Goal: Task Accomplishment & Management: Use online tool/utility

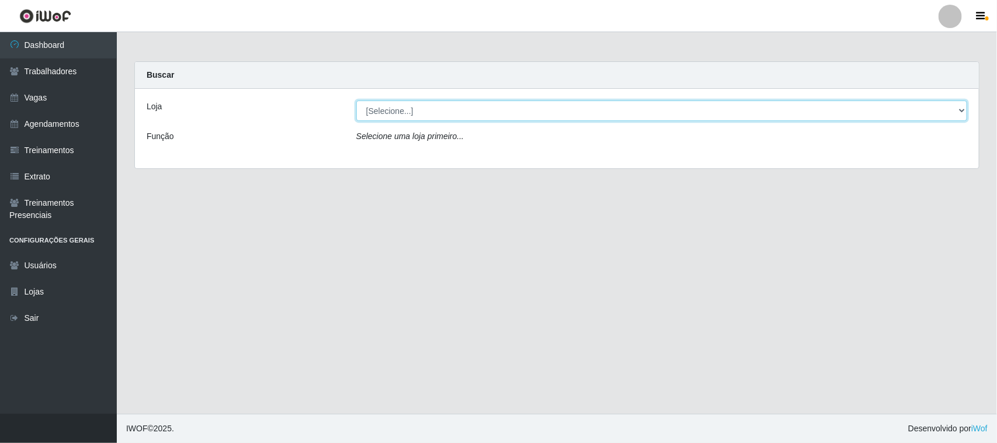
drag, startPoint x: 0, startPoint y: 0, endPoint x: 407, endPoint y: 112, distance: 422.5
click at [407, 110] on select "[Selecione...] Nordestão - [GEOGRAPHIC_DATA]" at bounding box center [661, 110] width 611 height 20
select select "420"
click at [356, 100] on select "[Selecione...] Nordestão - [GEOGRAPHIC_DATA]" at bounding box center [661, 110] width 611 height 20
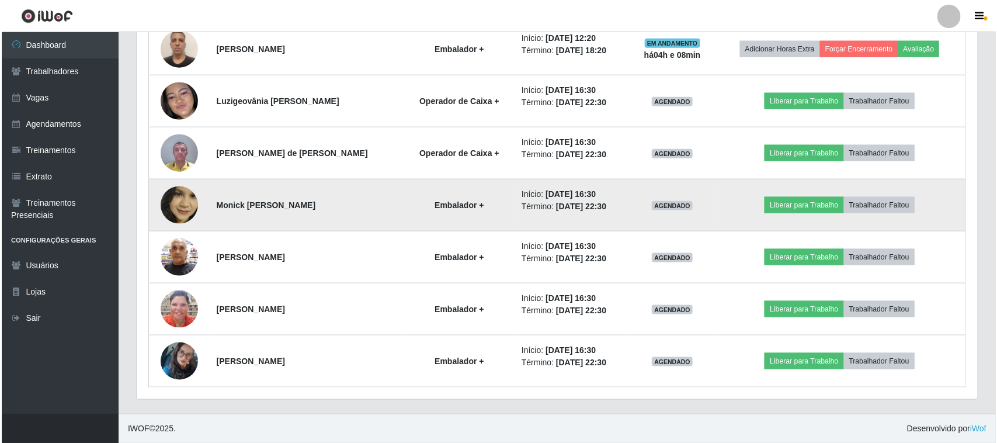
scroll to position [543, 0]
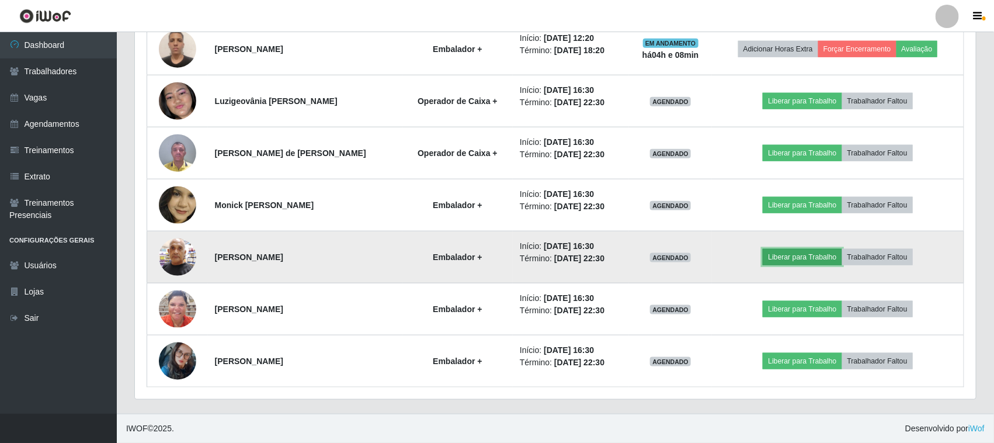
click at [783, 250] on button "Liberar para Trabalho" at bounding box center [801, 257] width 79 height 16
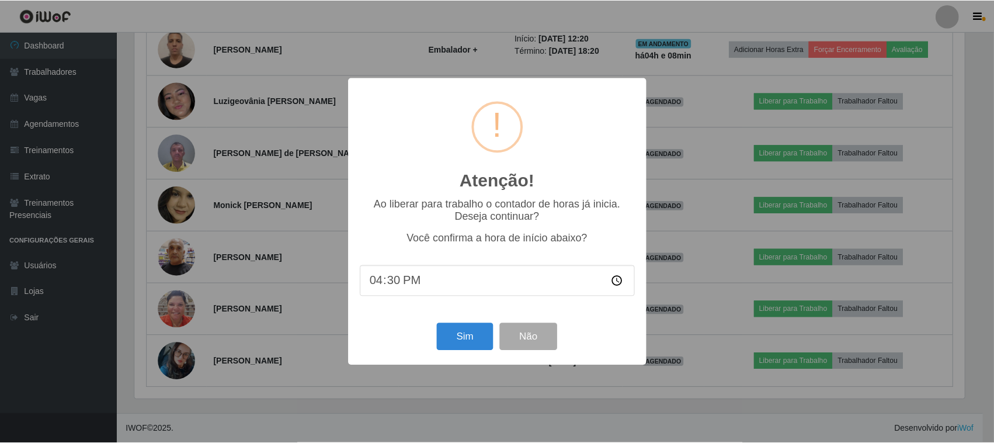
scroll to position [243, 832]
click at [485, 336] on button "Sim" at bounding box center [466, 336] width 57 height 27
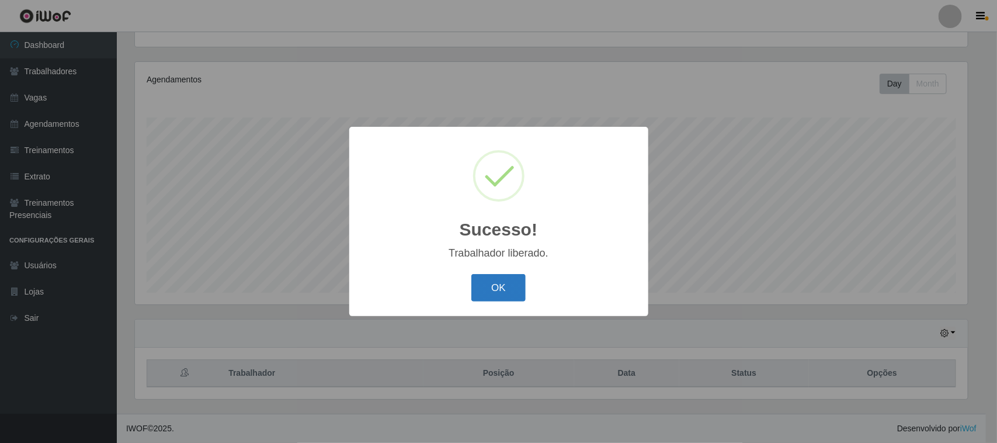
click at [492, 290] on button "OK" at bounding box center [498, 287] width 54 height 27
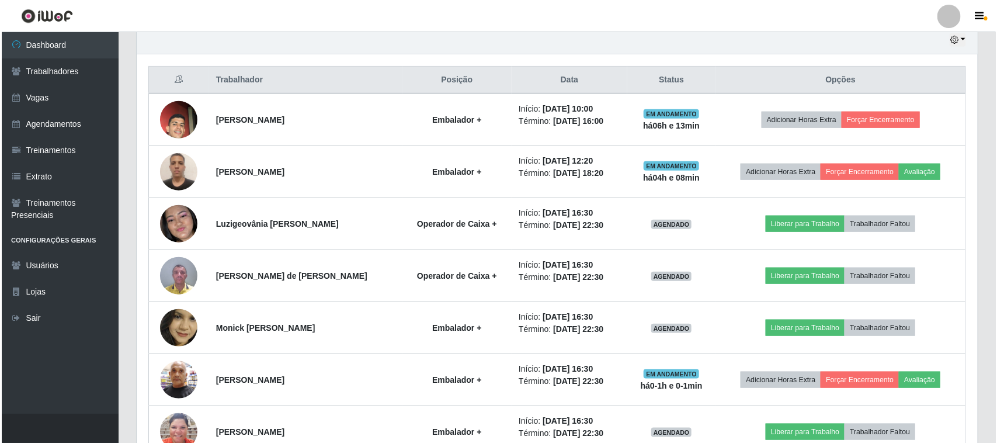
scroll to position [543, 0]
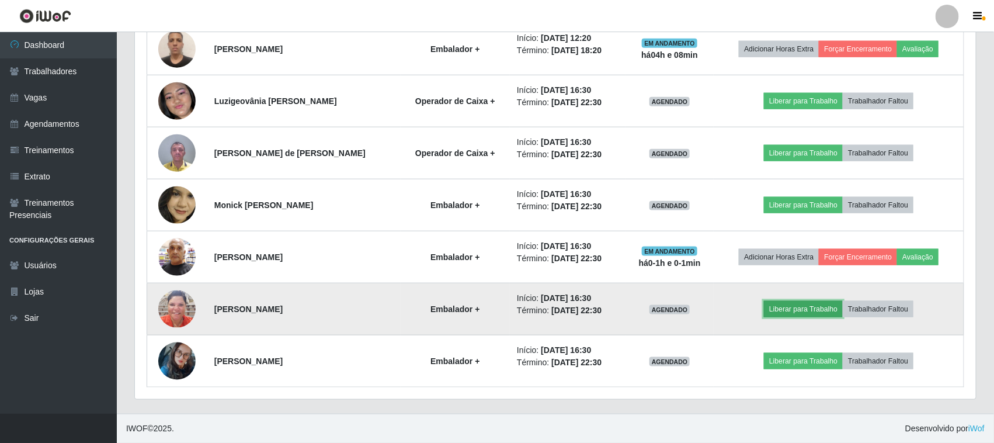
click at [802, 308] on button "Liberar para Trabalho" at bounding box center [803, 309] width 79 height 16
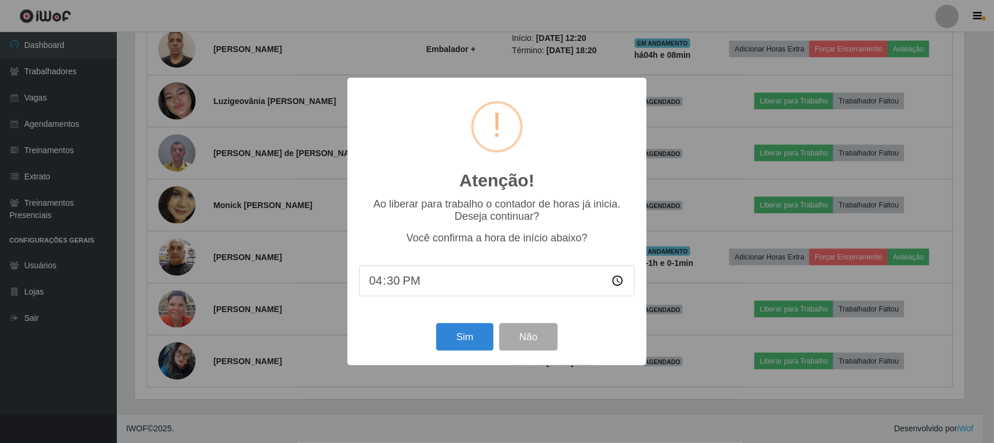
scroll to position [243, 832]
drag, startPoint x: 436, startPoint y: 332, endPoint x: 451, endPoint y: 332, distance: 15.8
click at [438, 332] on div "Sim Não" at bounding box center [499, 336] width 276 height 33
click at [456, 332] on button "Sim" at bounding box center [466, 336] width 57 height 27
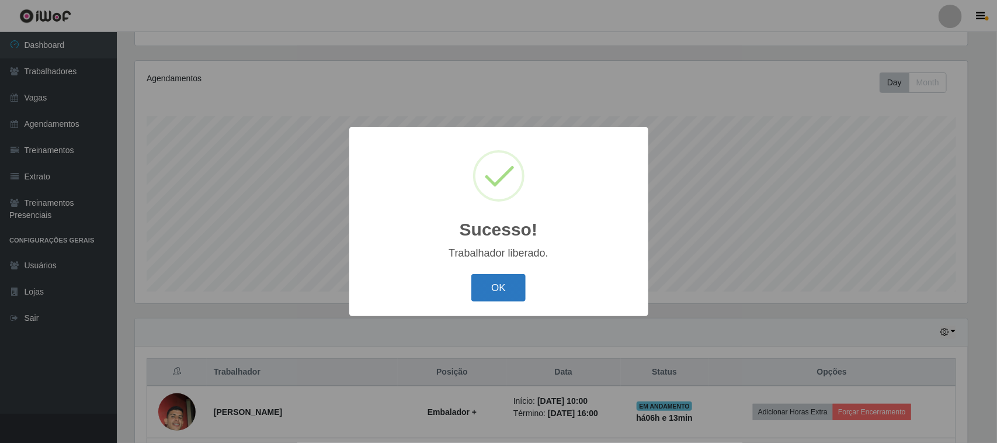
click at [500, 279] on button "OK" at bounding box center [498, 287] width 54 height 27
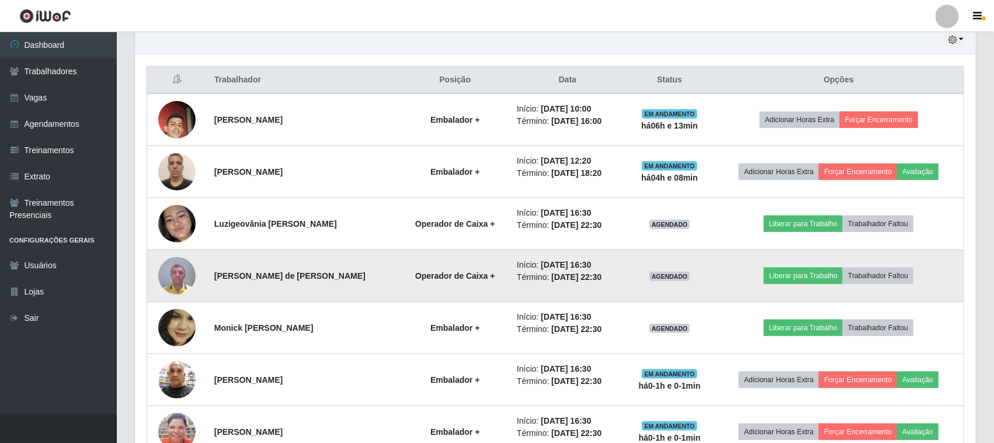
scroll to position [543, 0]
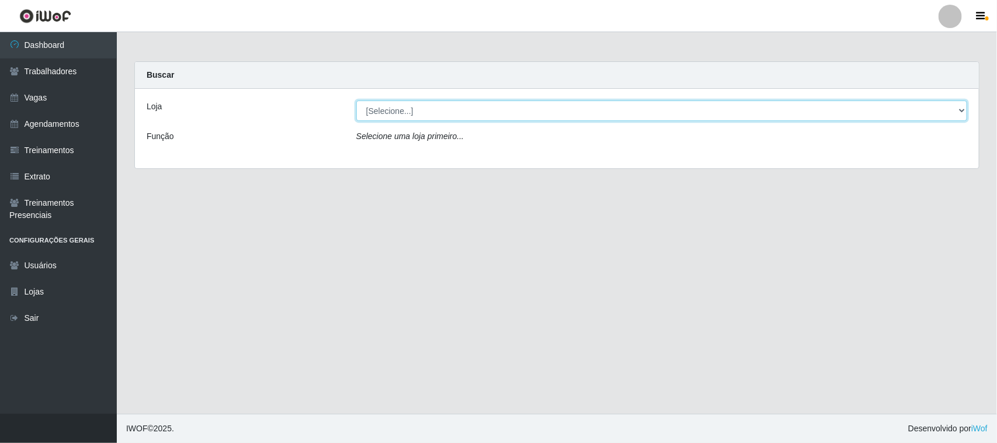
click at [506, 115] on select "[Selecione...] Nordestão - [GEOGRAPHIC_DATA]" at bounding box center [661, 110] width 611 height 20
select select "420"
click at [356, 100] on select "[Selecione...] Nordestão - [GEOGRAPHIC_DATA]" at bounding box center [661, 110] width 611 height 20
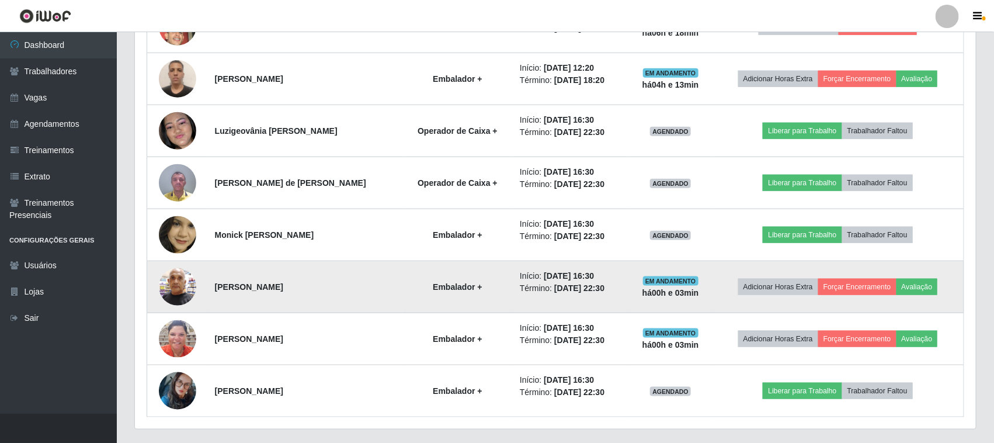
scroll to position [543, 0]
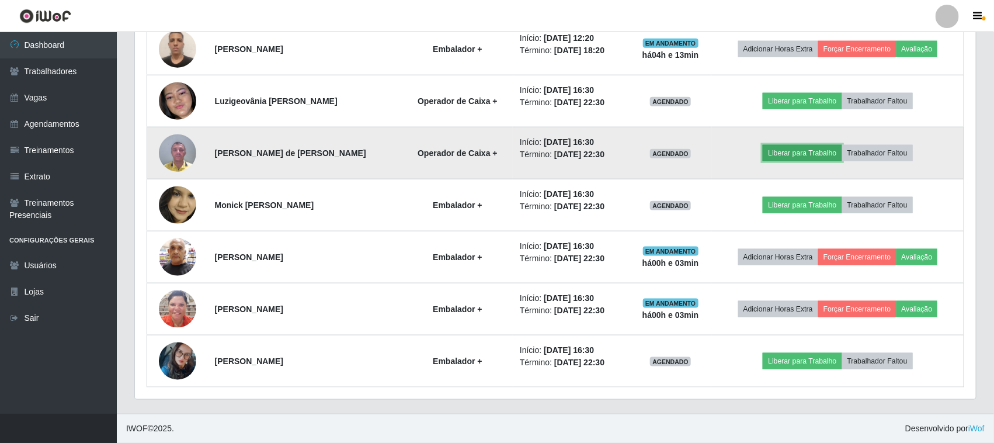
click at [806, 151] on button "Liberar para Trabalho" at bounding box center [801, 153] width 79 height 16
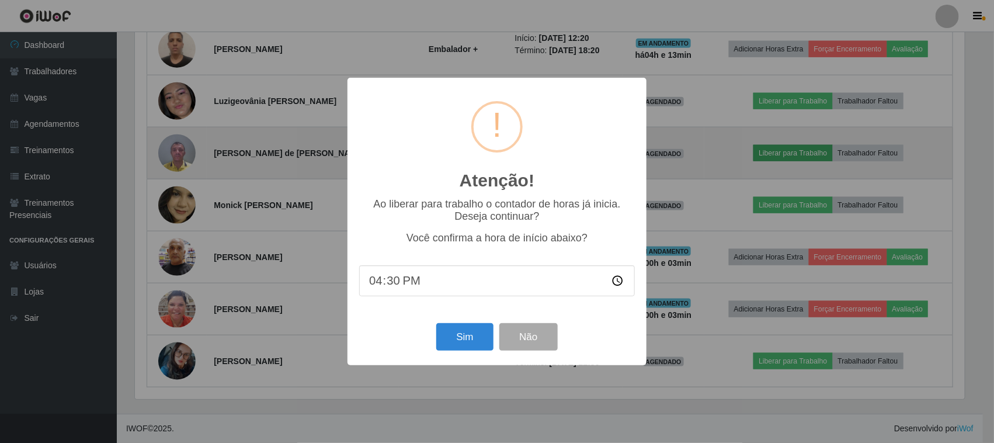
scroll to position [243, 832]
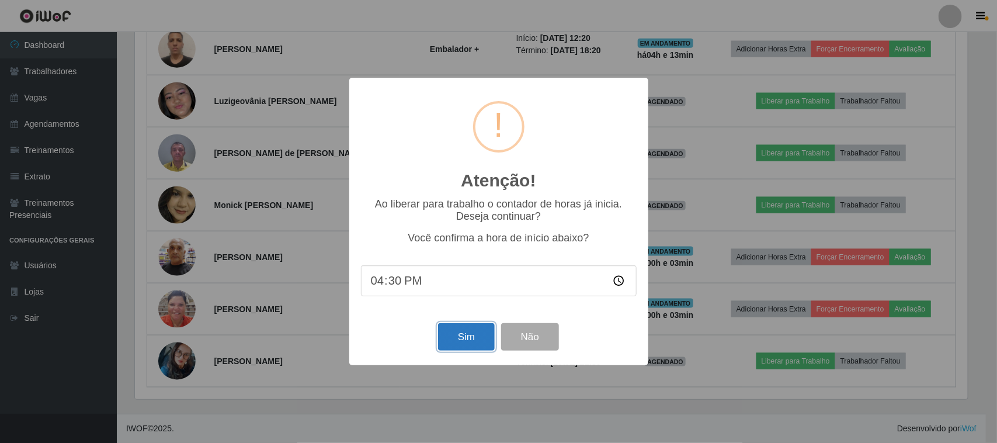
click at [463, 334] on button "Sim" at bounding box center [466, 336] width 57 height 27
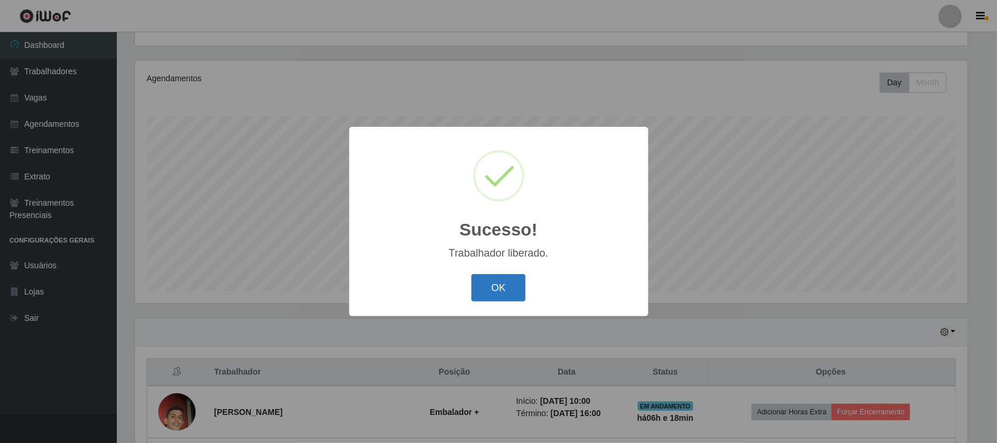
click at [509, 278] on button "OK" at bounding box center [498, 287] width 54 height 27
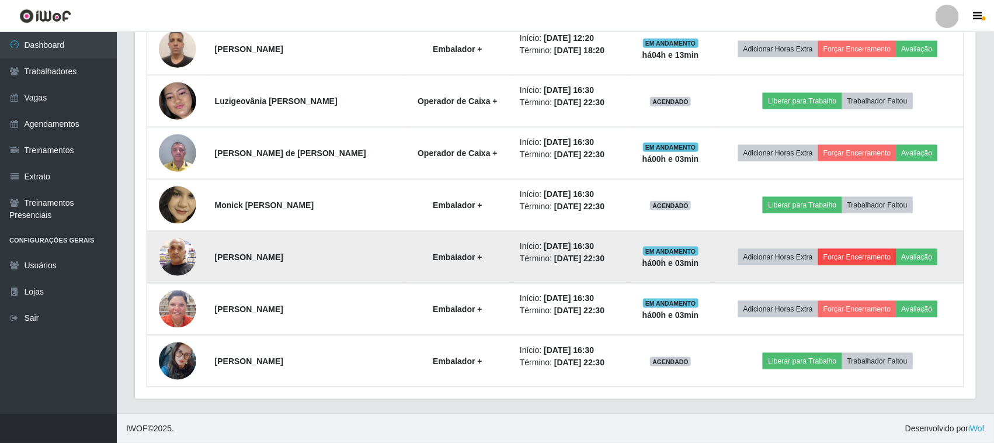
scroll to position [543, 0]
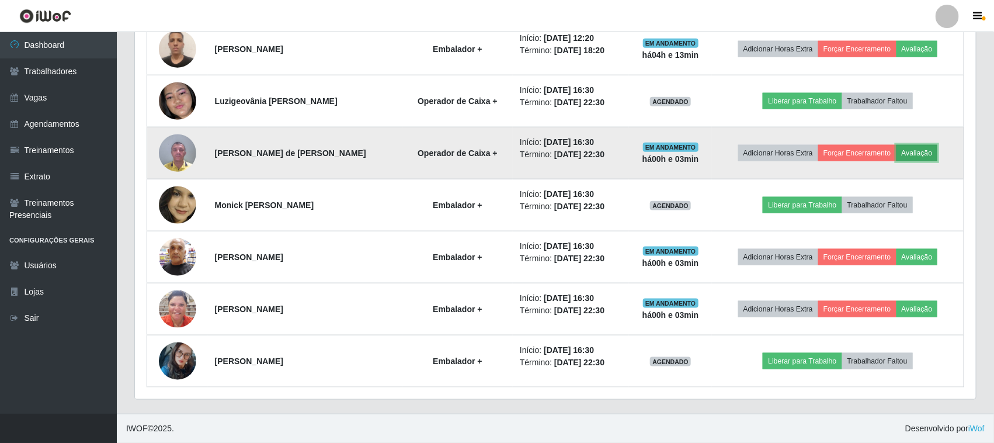
click at [932, 152] on button "Avaliação" at bounding box center [916, 153] width 41 height 16
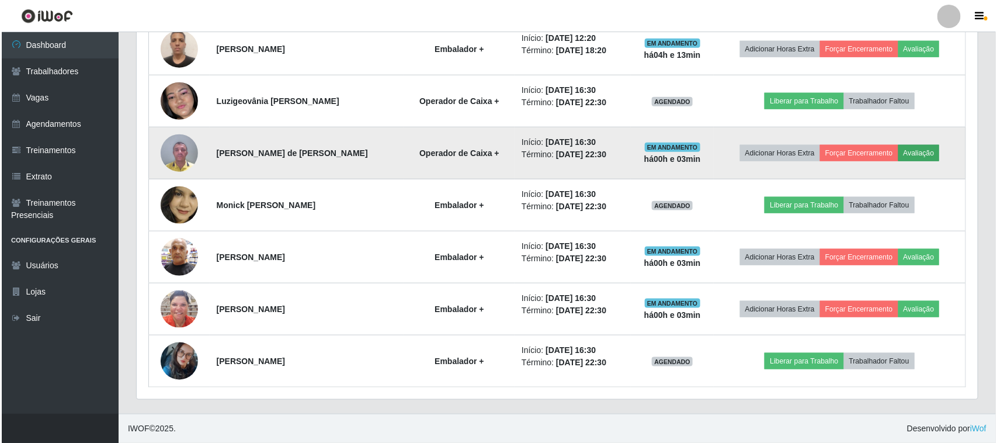
scroll to position [243, 832]
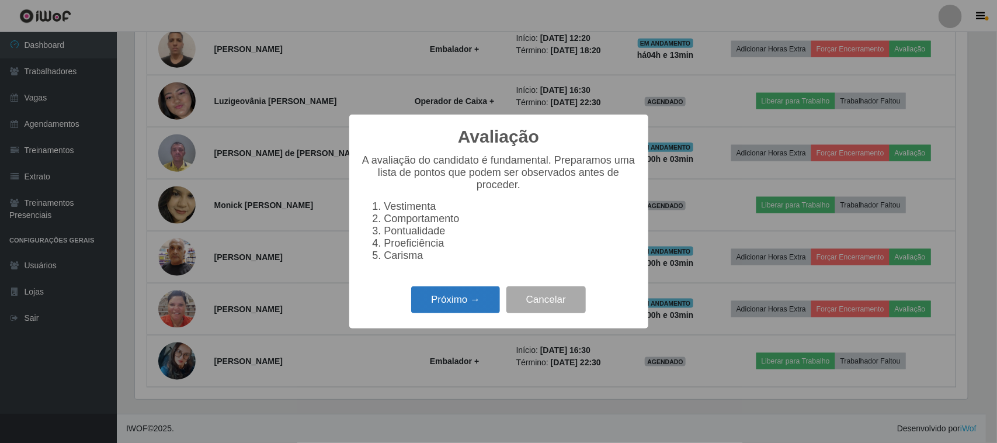
click at [462, 301] on button "Próximo →" at bounding box center [455, 299] width 89 height 27
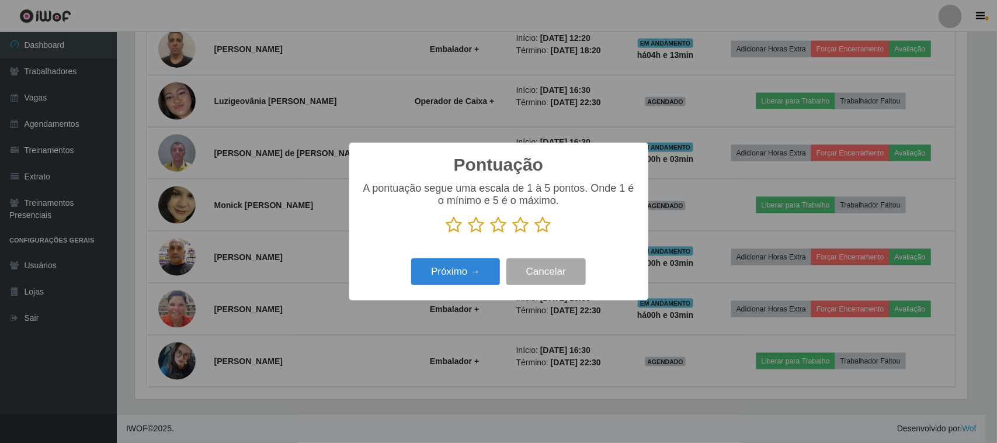
click at [544, 225] on icon at bounding box center [543, 225] width 16 height 18
click at [535, 234] on input "radio" at bounding box center [535, 234] width 0 height 0
click at [472, 276] on button "Próximo →" at bounding box center [455, 271] width 89 height 27
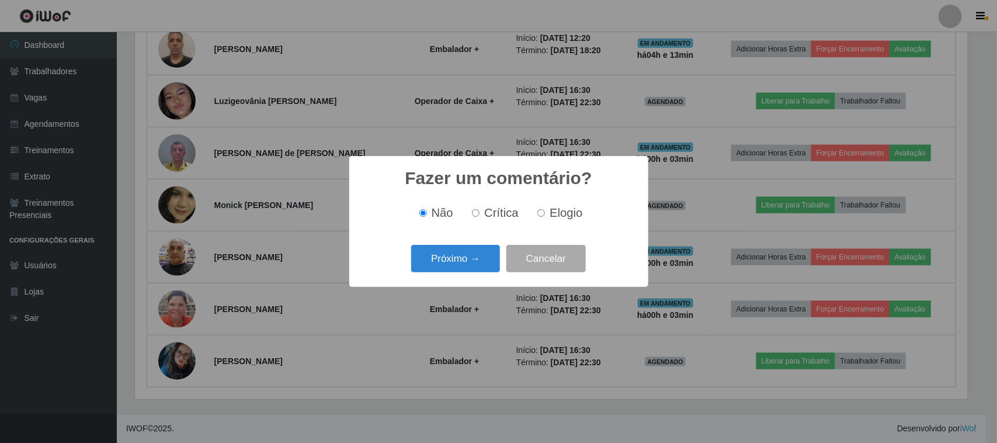
click at [552, 210] on span "Elogio" at bounding box center [565, 212] width 33 height 13
click at [545, 210] on input "Elogio" at bounding box center [541, 213] width 8 height 8
radio input "true"
click at [462, 269] on button "Próximo →" at bounding box center [455, 258] width 89 height 27
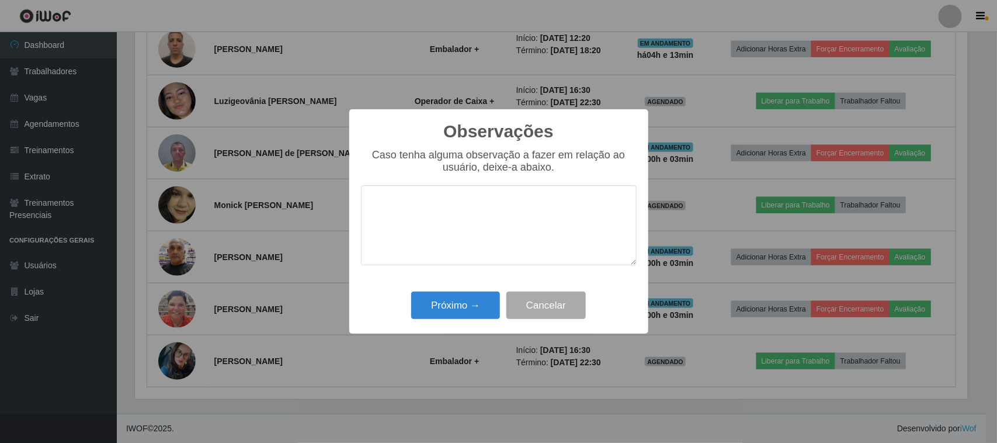
click at [534, 205] on textarea at bounding box center [499, 225] width 276 height 80
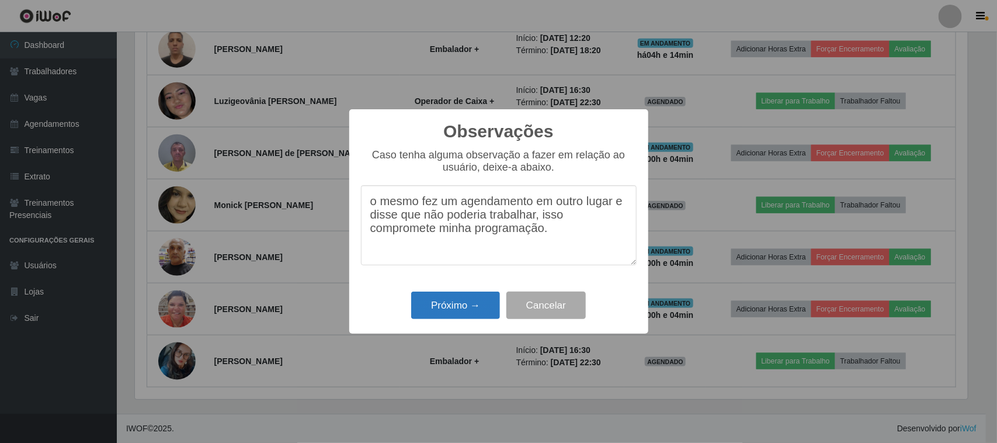
type textarea "o mesmo fez um agendamento em outro lugar e disse que não poderia trabalhar, is…"
click at [460, 310] on button "Próximo →" at bounding box center [455, 304] width 89 height 27
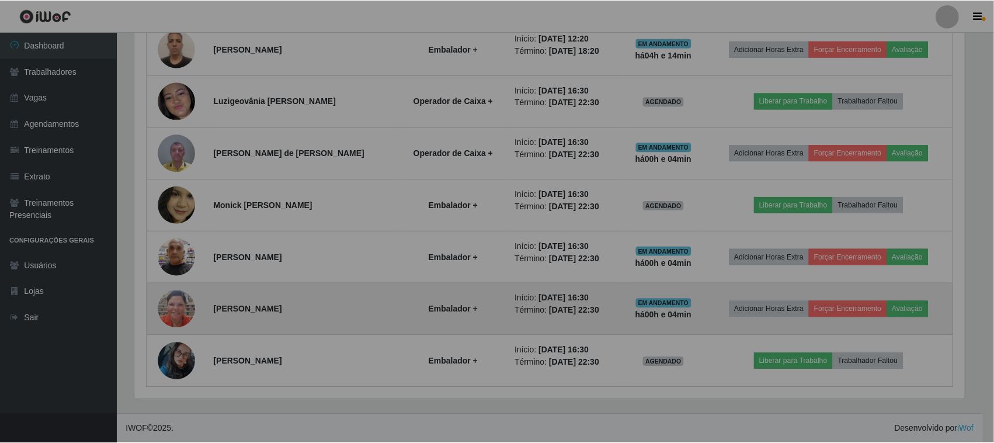
scroll to position [243, 841]
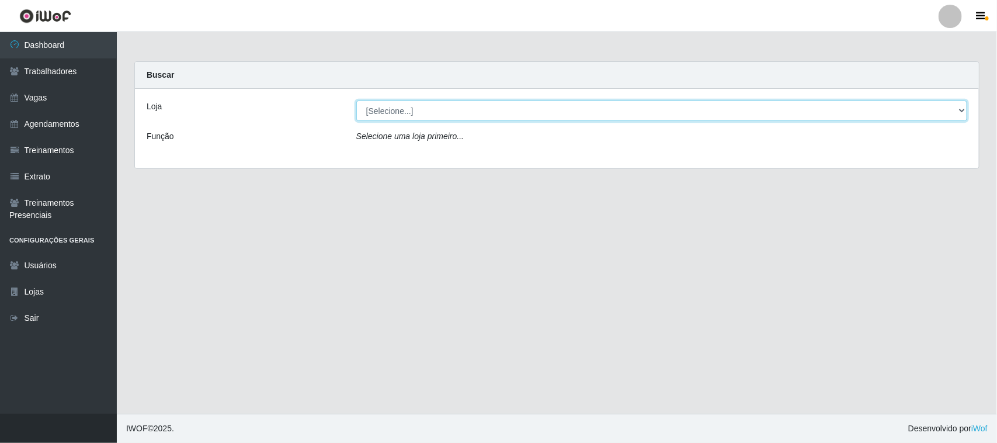
click at [538, 120] on select "[Selecione...] Nordestão - [GEOGRAPHIC_DATA]" at bounding box center [661, 110] width 611 height 20
select select "420"
click at [356, 100] on select "[Selecione...] Nordestão - [GEOGRAPHIC_DATA]" at bounding box center [661, 110] width 611 height 20
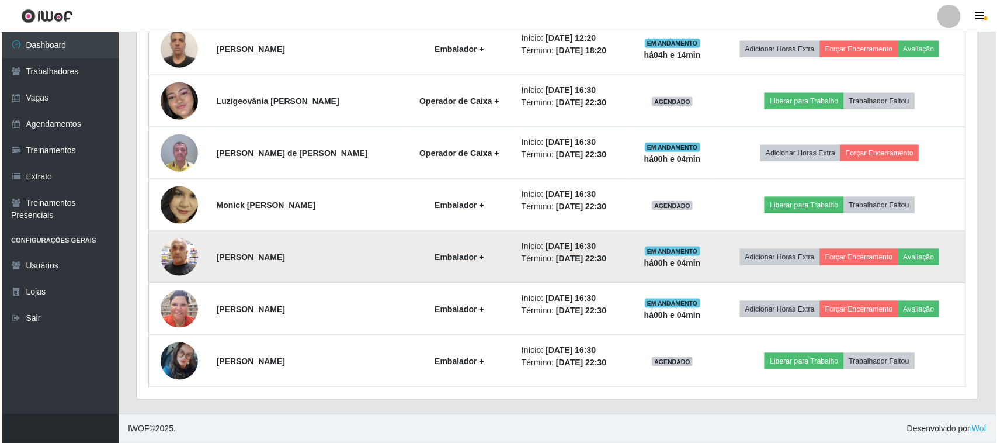
scroll to position [470, 0]
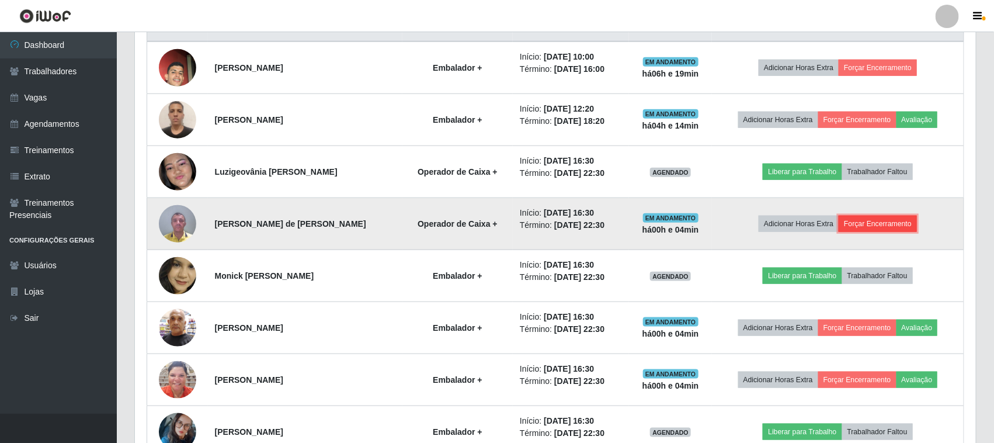
click at [879, 226] on button "Forçar Encerramento" at bounding box center [877, 223] width 78 height 16
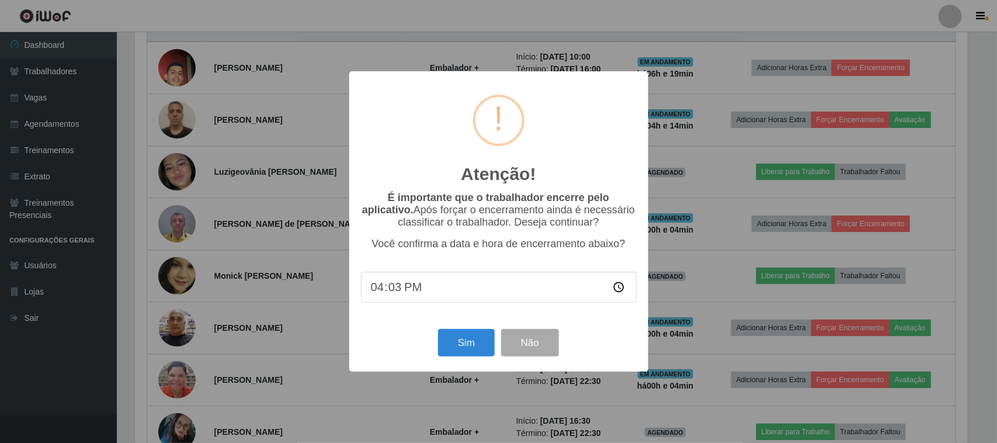
type input "16:30"
type input "16:31"
click at [490, 346] on button "Sim" at bounding box center [466, 342] width 57 height 27
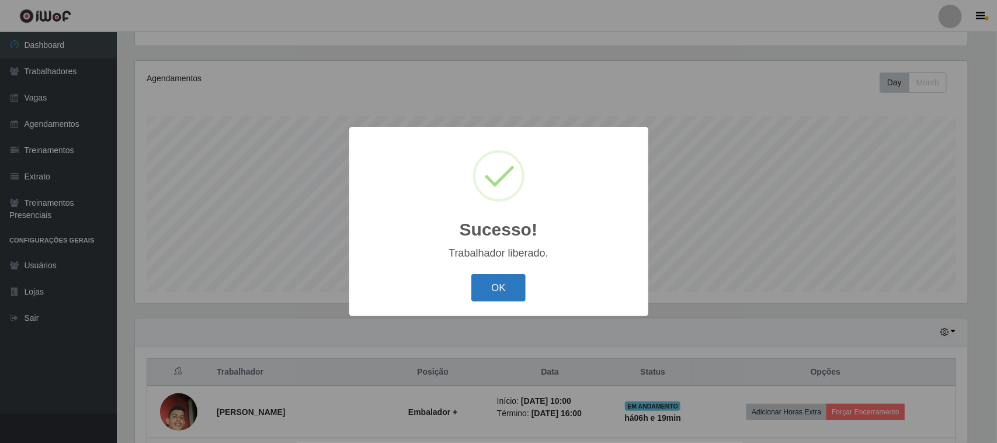
click at [493, 283] on button "OK" at bounding box center [498, 287] width 54 height 27
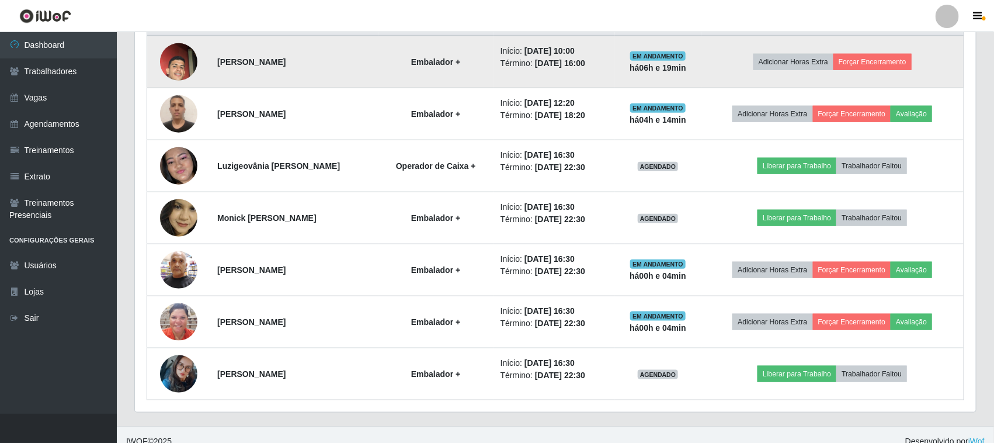
scroll to position [490, 0]
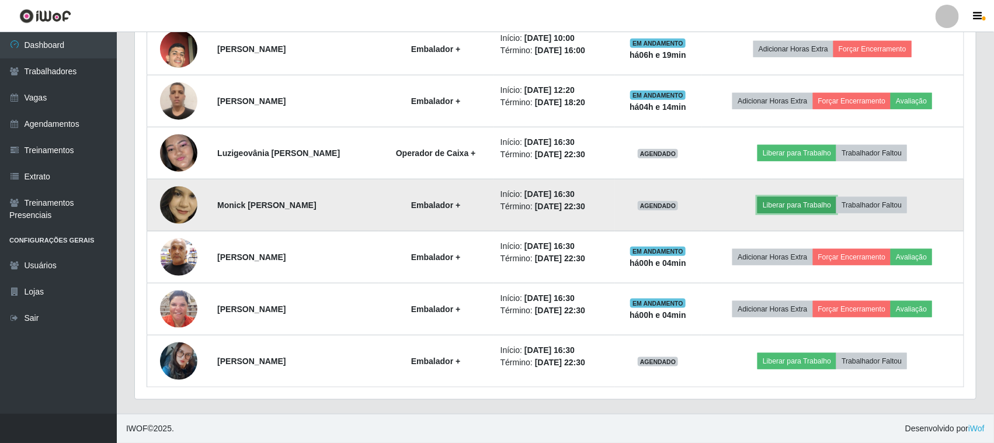
click at [780, 208] on button "Liberar para Trabalho" at bounding box center [796, 205] width 79 height 16
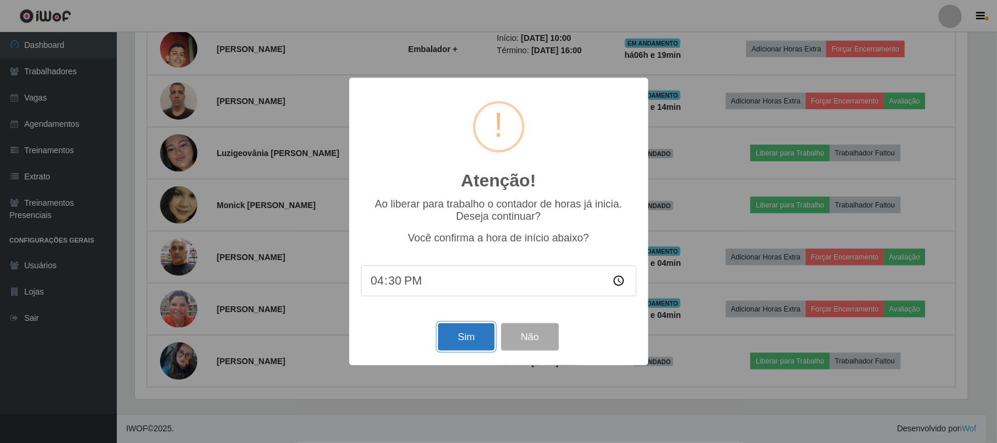
click at [471, 346] on button "Sim" at bounding box center [466, 336] width 57 height 27
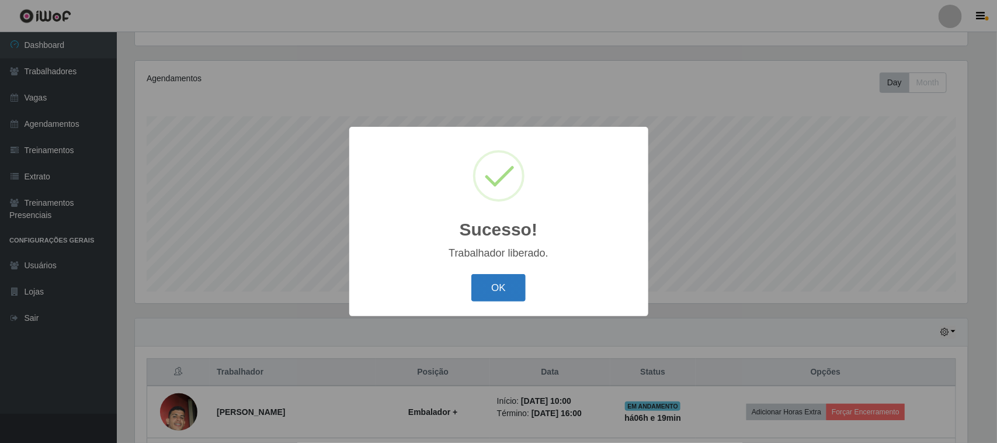
click at [517, 285] on button "OK" at bounding box center [498, 287] width 54 height 27
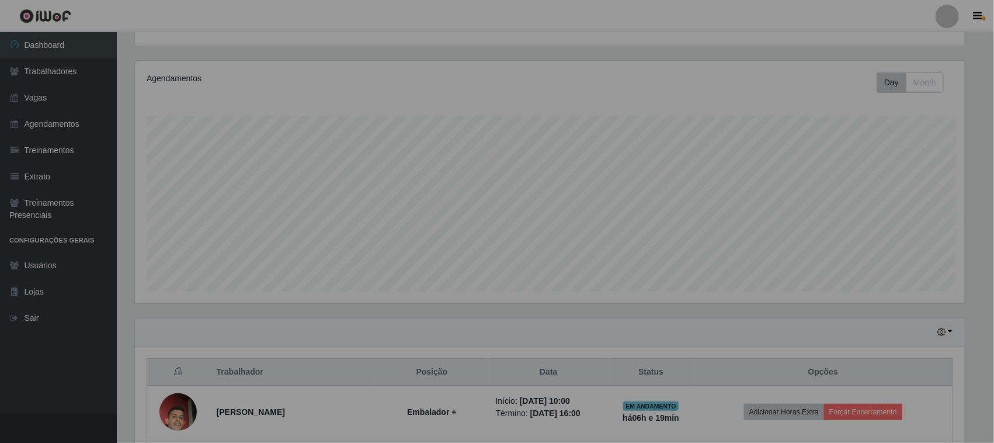
scroll to position [243, 841]
